Goal: Task Accomplishment & Management: Complete application form

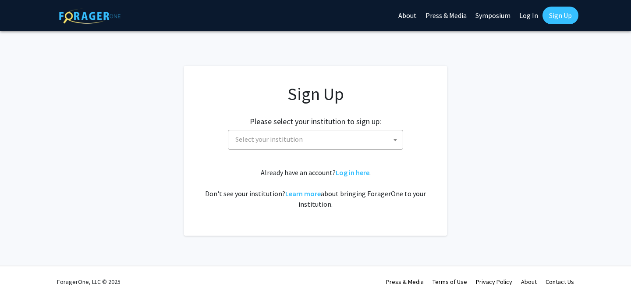
click at [310, 139] on span "Select your institution" at bounding box center [317, 139] width 171 height 18
type input "joh"
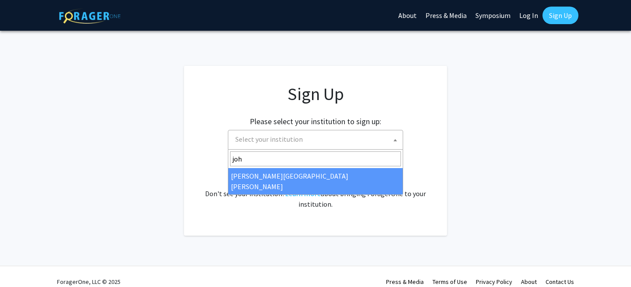
select select "1"
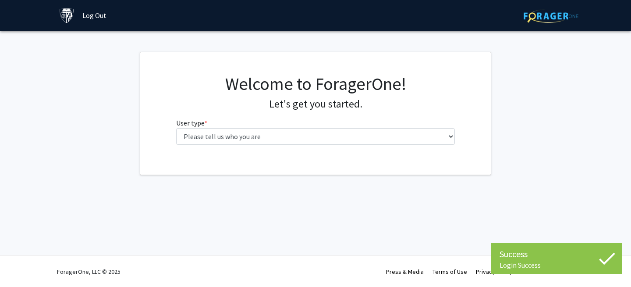
click at [351, 128] on fg-select "User type * required Please tell us who you are Undergraduate Student Master's …" at bounding box center [315, 130] width 279 height 27
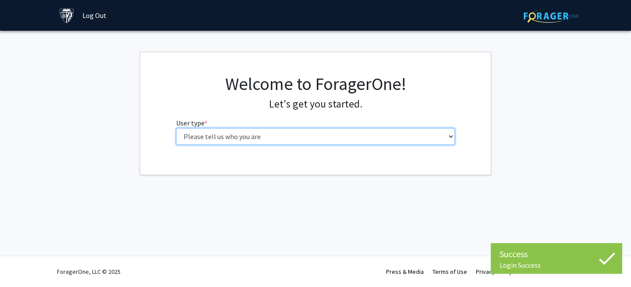
click at [341, 131] on select "Please tell us who you are Undergraduate Student Master's Student Doctoral Cand…" at bounding box center [315, 136] width 279 height 17
select select "2: masters"
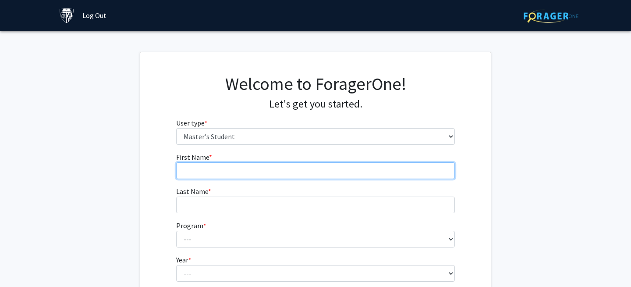
click at [312, 167] on input "First Name * required" at bounding box center [315, 170] width 279 height 17
type input "Jinyu"
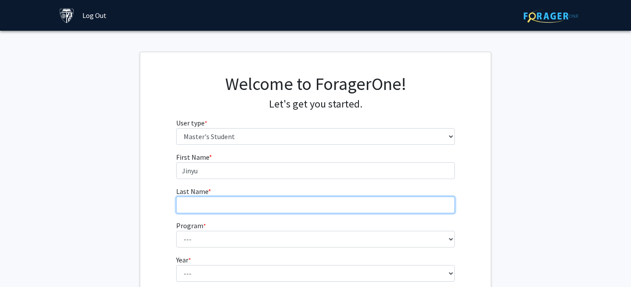
type input "Ji"
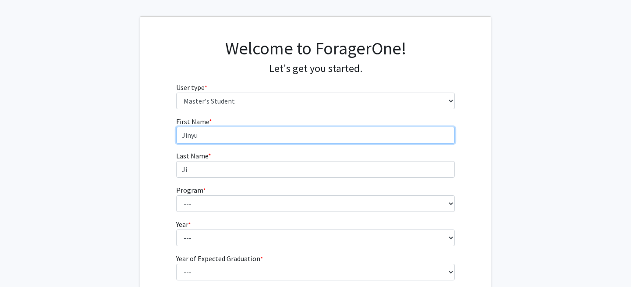
scroll to position [53, 0]
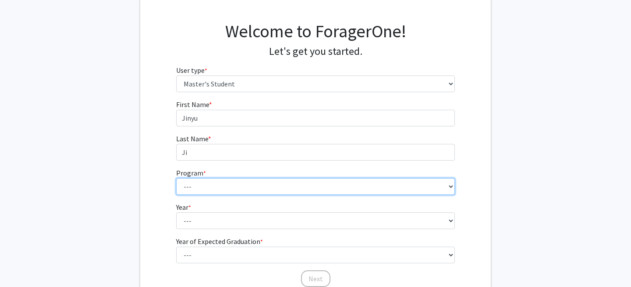
click at [265, 185] on select "--- Anatomy Education Applied and Computational Mathematics Applied Biomedical …" at bounding box center [315, 186] width 279 height 17
select select "100: 85"
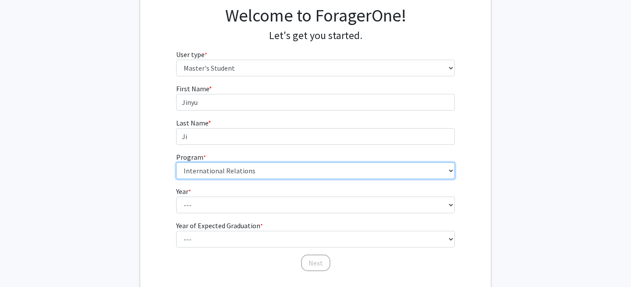
scroll to position [71, 0]
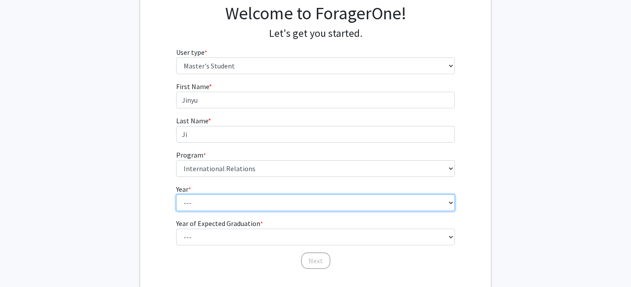
click at [253, 209] on select "--- First Year Second Year" at bounding box center [315, 202] width 279 height 17
select select "1: first_year"
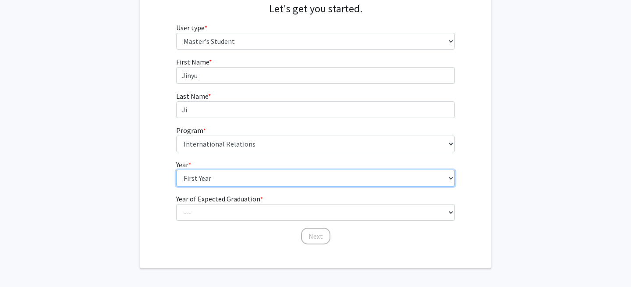
scroll to position [101, 0]
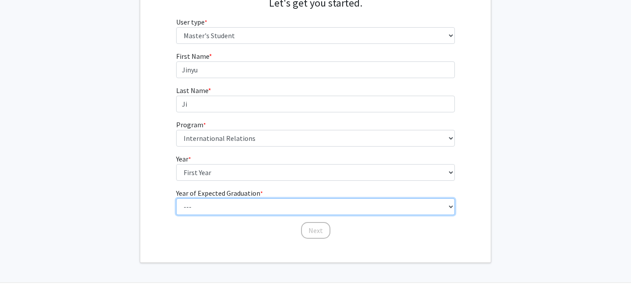
click at [252, 205] on select "--- 2025 2026 2027 2028 2029 2030 2031 2032 2033 2034" at bounding box center [315, 206] width 279 height 17
select select "3: 2027"
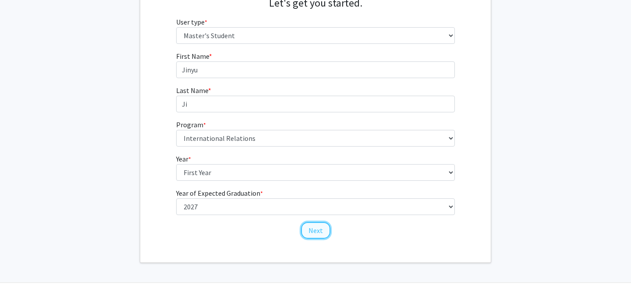
click at [316, 228] on button "Next" at bounding box center [315, 230] width 29 height 17
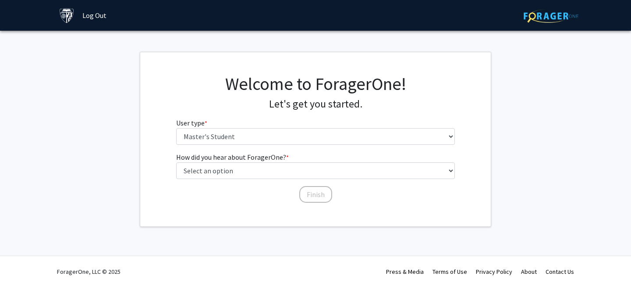
scroll to position [0, 0]
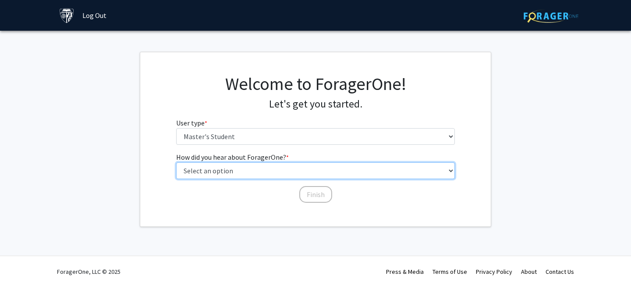
click at [237, 168] on select "Select an option Peer/student recommendation Faculty/staff recommendation Unive…" at bounding box center [315, 170] width 279 height 17
select select "3: university_website"
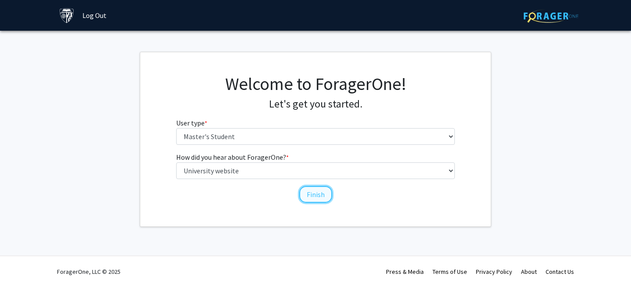
click at [314, 191] on button "Finish" at bounding box center [315, 194] width 33 height 17
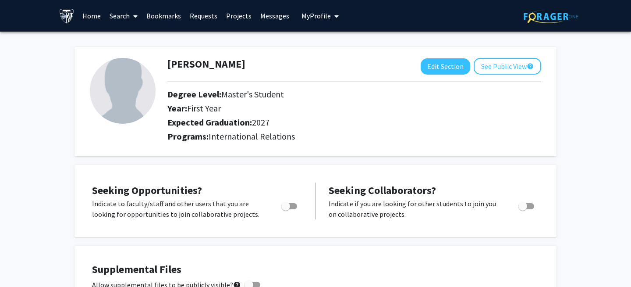
click at [97, 18] on link "Home" at bounding box center [91, 15] width 27 height 31
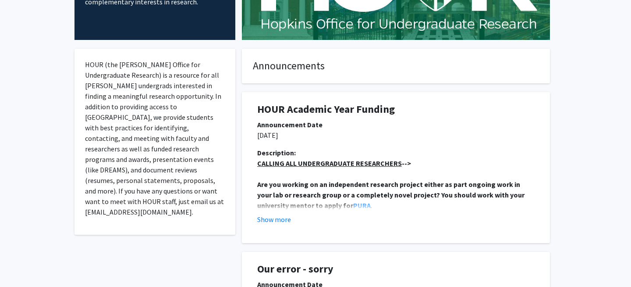
scroll to position [128, 0]
